Goal: Register for event/course

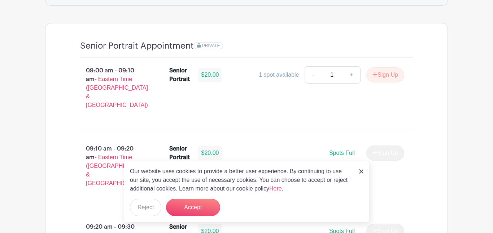
scroll to position [493, 0]
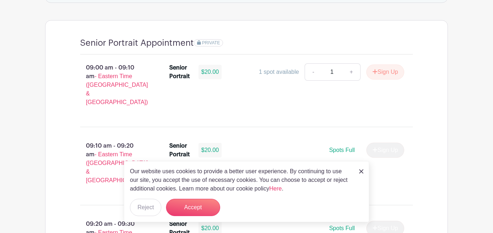
click at [360, 171] on img at bounding box center [361, 171] width 4 height 4
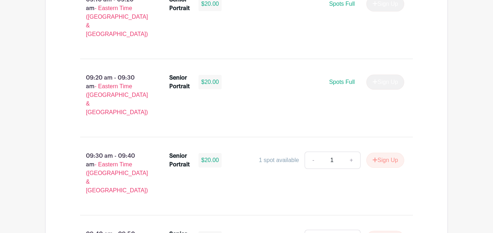
scroll to position [639, 0]
click at [379, 153] on button "Sign Up" at bounding box center [385, 160] width 38 height 15
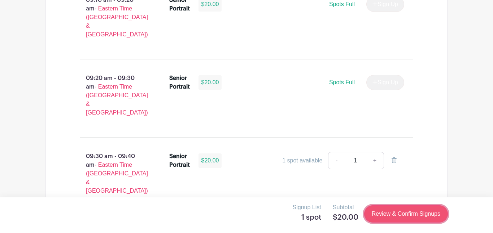
click at [383, 218] on link "Review & Confirm Signups" at bounding box center [406, 214] width 84 height 17
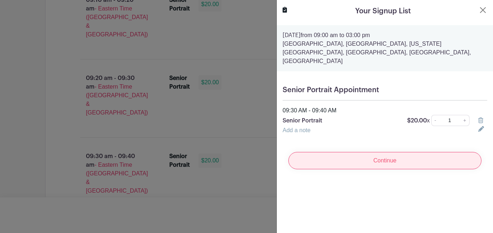
click at [410, 152] on input "Continue" at bounding box center [384, 160] width 193 height 17
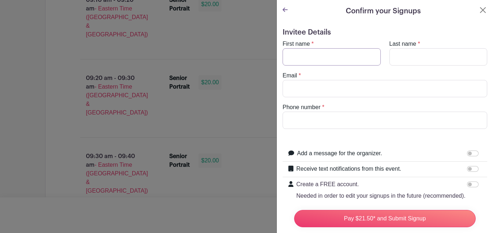
click at [327, 53] on input "First name" at bounding box center [331, 56] width 98 height 17
type input "Ariana"
click at [407, 56] on input "Last name" at bounding box center [438, 56] width 98 height 17
type input "Laconcha"
click at [357, 87] on input "Email" at bounding box center [384, 88] width 204 height 17
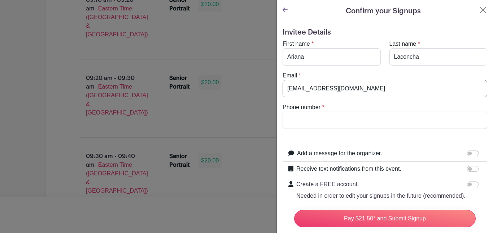
type input "[EMAIL_ADDRESS][DOMAIN_NAME]"
click at [350, 118] on input "Phone number" at bounding box center [384, 120] width 204 height 17
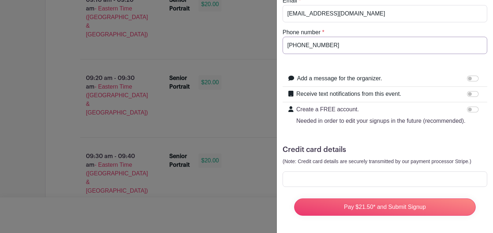
type input "[PHONE_NUMBER]"
click at [475, 78] on input "Add a message for the organizer." at bounding box center [473, 79] width 12 height 6
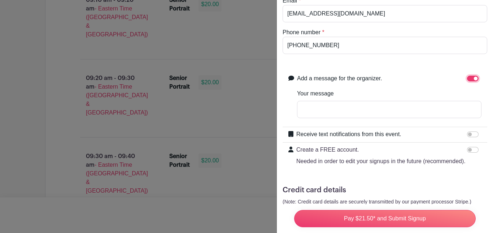
click at [472, 79] on input "Add a message for the organizer." at bounding box center [473, 79] width 12 height 6
checkbox input "false"
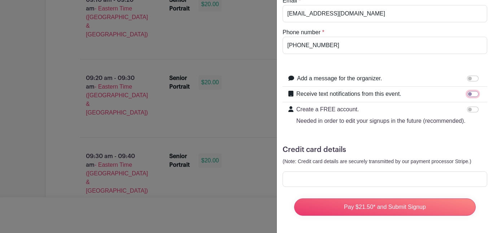
click at [470, 97] on input "Receive text notifications from this event." at bounding box center [473, 94] width 12 height 6
checkbox input "true"
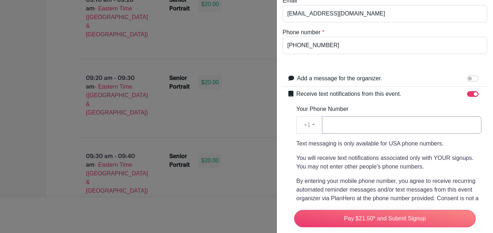
click at [383, 122] on input "Your Phone Number" at bounding box center [401, 124] width 159 height 17
